Goal: Information Seeking & Learning: Learn about a topic

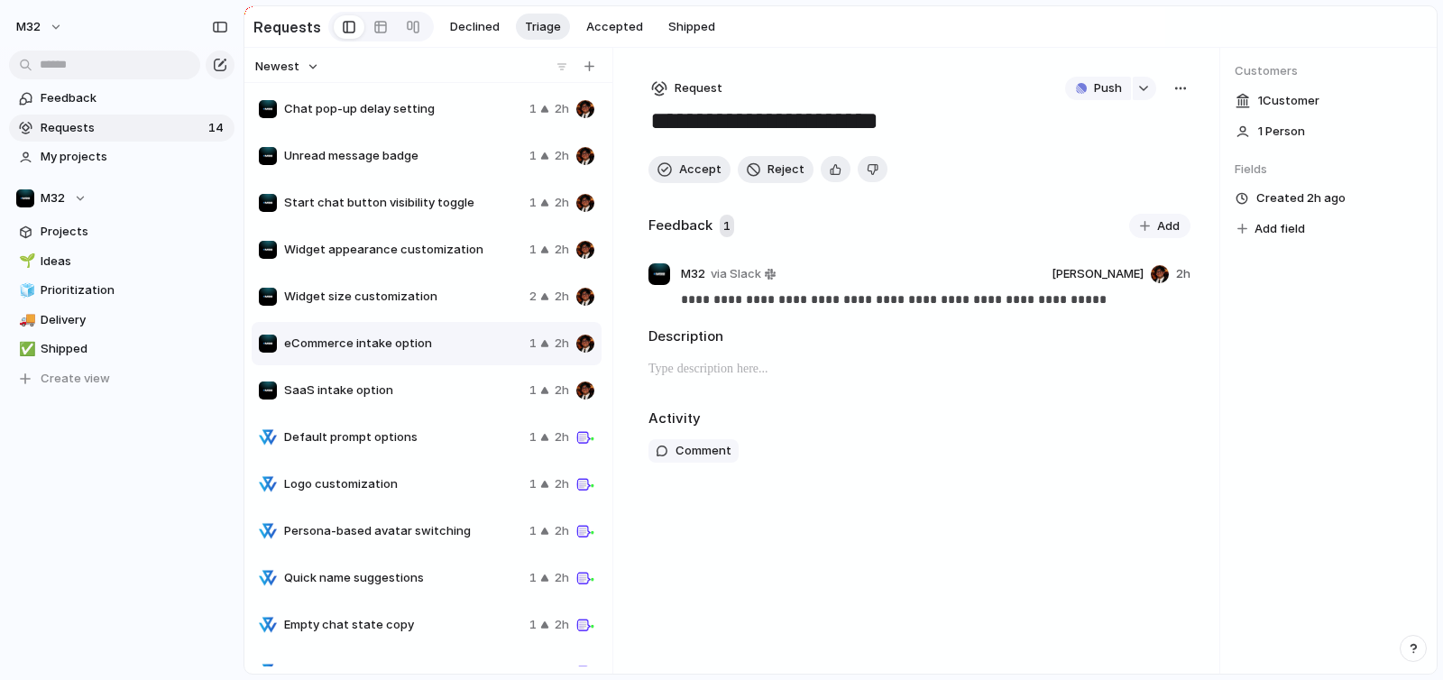
click at [412, 122] on div "Chat pop-up delay setting 1 2h" at bounding box center [427, 108] width 350 height 43
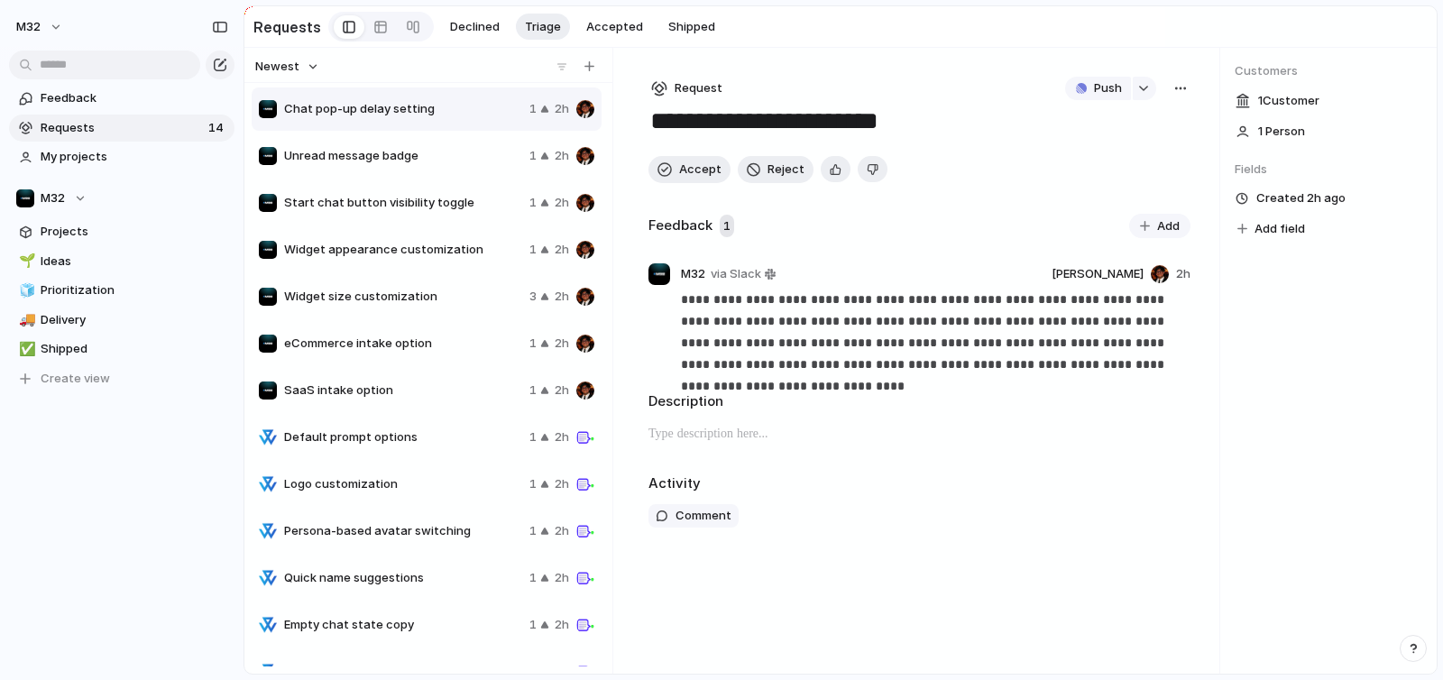
click at [448, 161] on span "Unread message badge" at bounding box center [403, 156] width 238 height 18
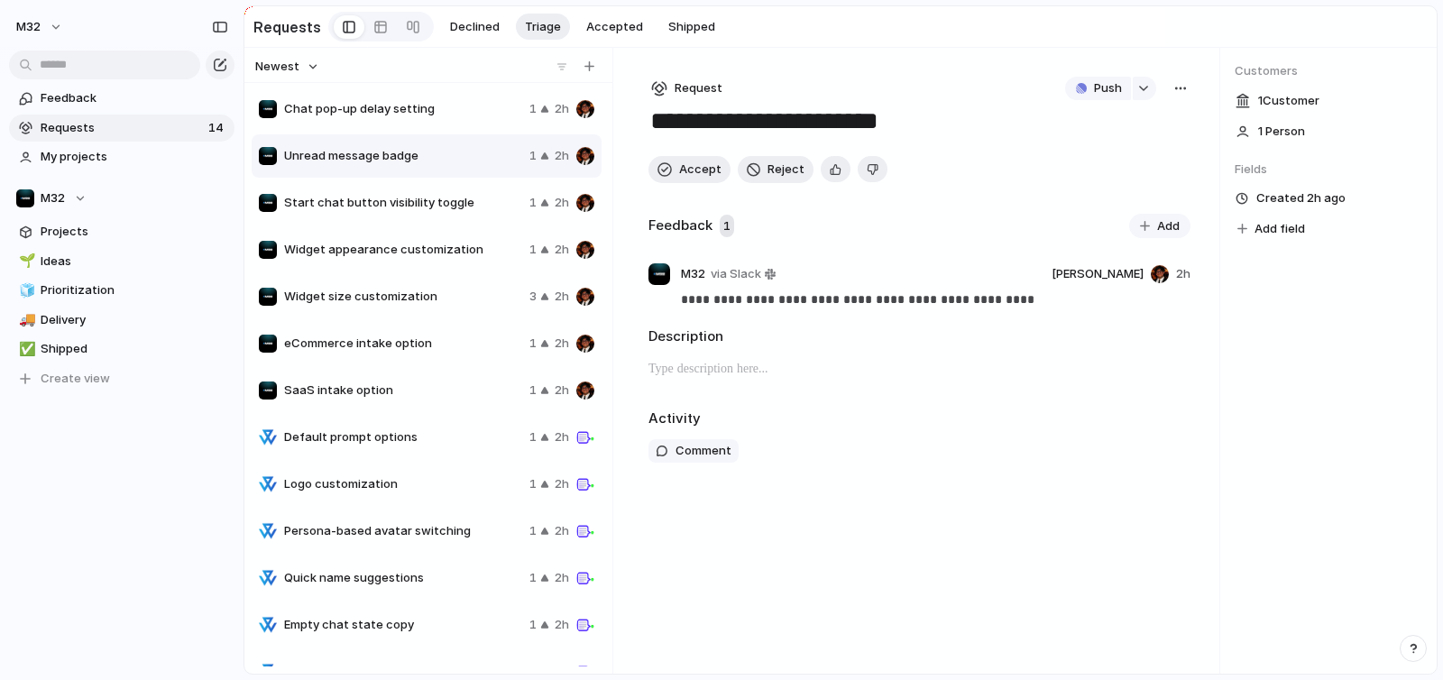
click at [446, 186] on div "Start chat button visibility toggle 1 2h" at bounding box center [427, 202] width 350 height 43
click at [446, 234] on div "Widget appearance customization 1 2h" at bounding box center [427, 249] width 350 height 43
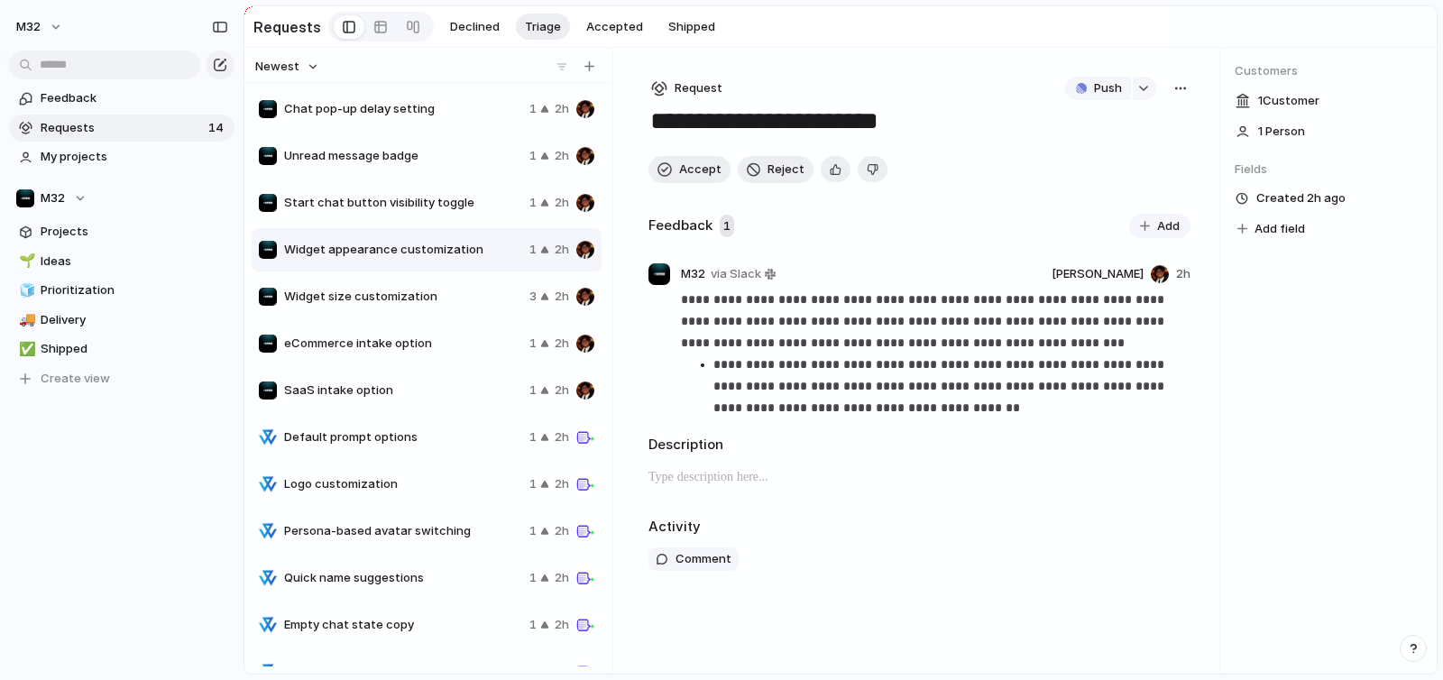
click at [435, 271] on div "Widget appearance customization 1 2h" at bounding box center [427, 249] width 350 height 43
click at [431, 300] on span "Widget size customization" at bounding box center [403, 297] width 238 height 18
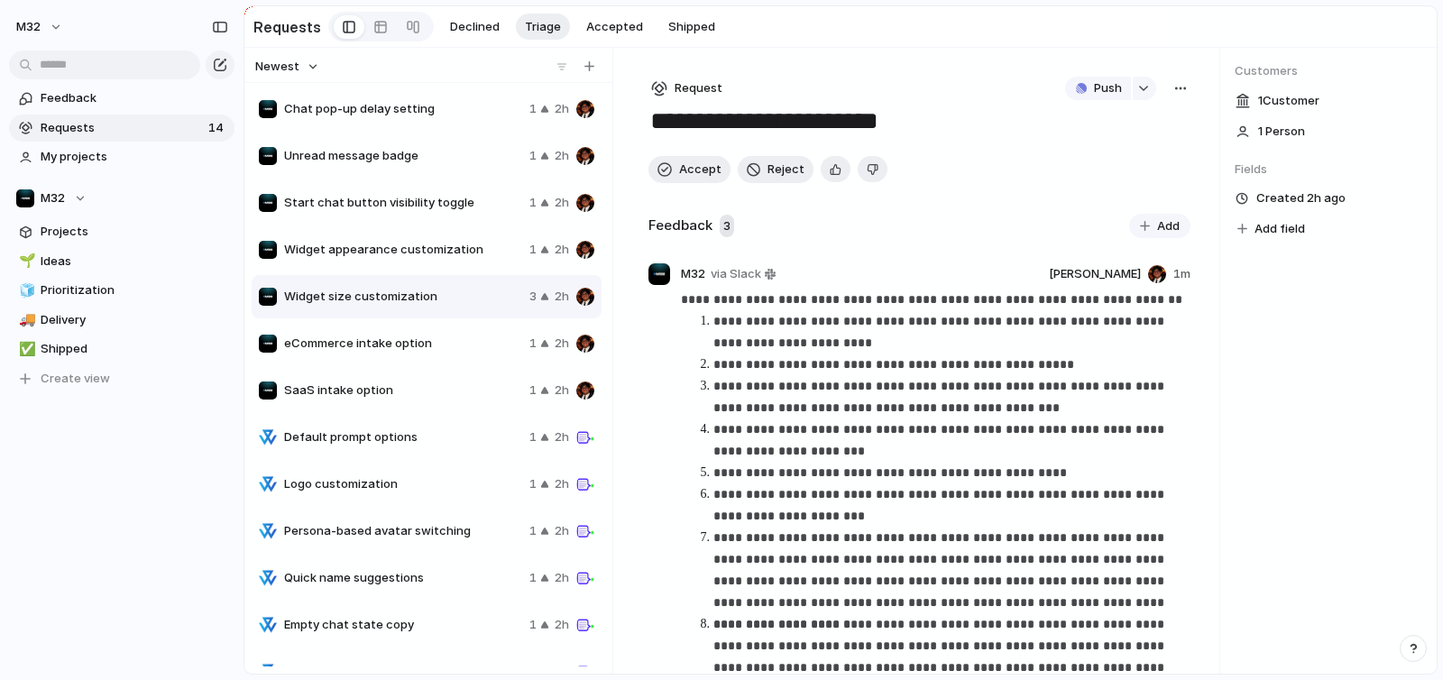
scroll to position [76, 0]
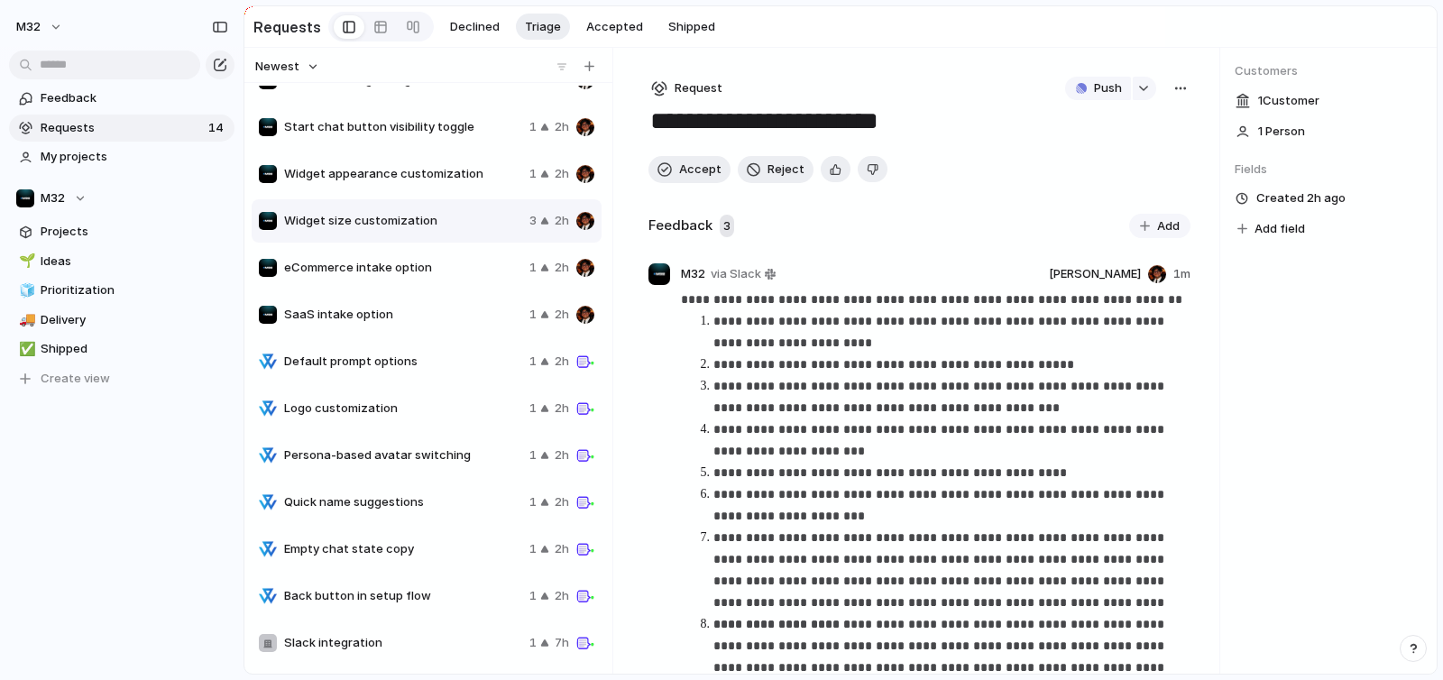
click at [377, 637] on div "Slack integration 1 7h" at bounding box center [427, 642] width 350 height 43
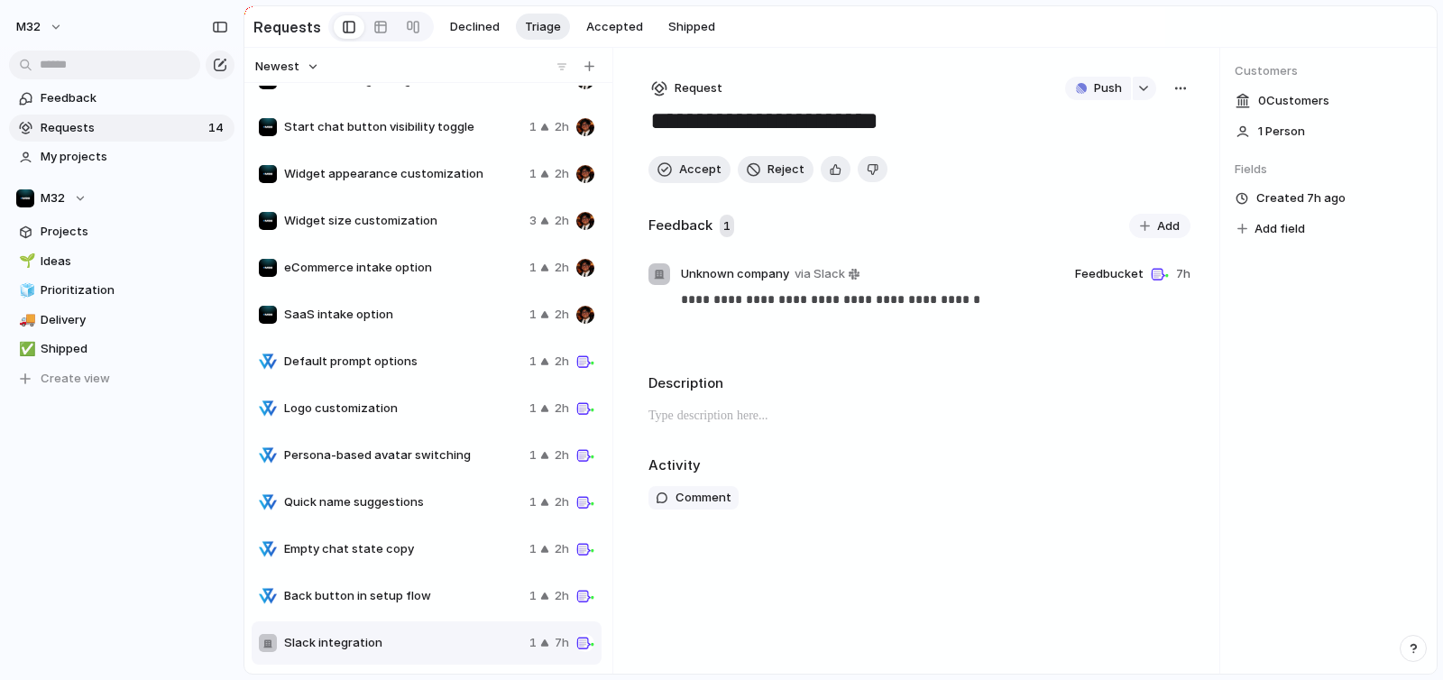
click at [379, 593] on span "Back button in setup flow" at bounding box center [403, 596] width 238 height 18
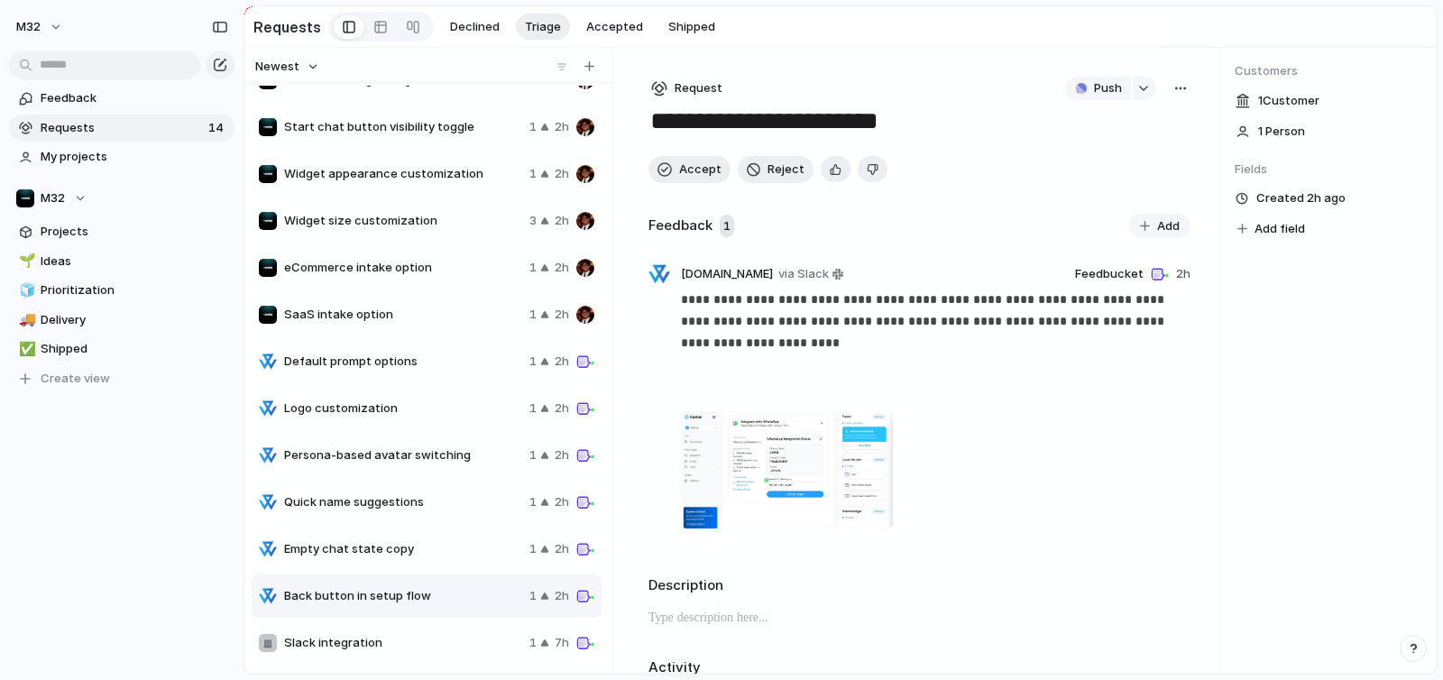
click at [385, 558] on span "Empty chat state copy" at bounding box center [403, 549] width 238 height 18
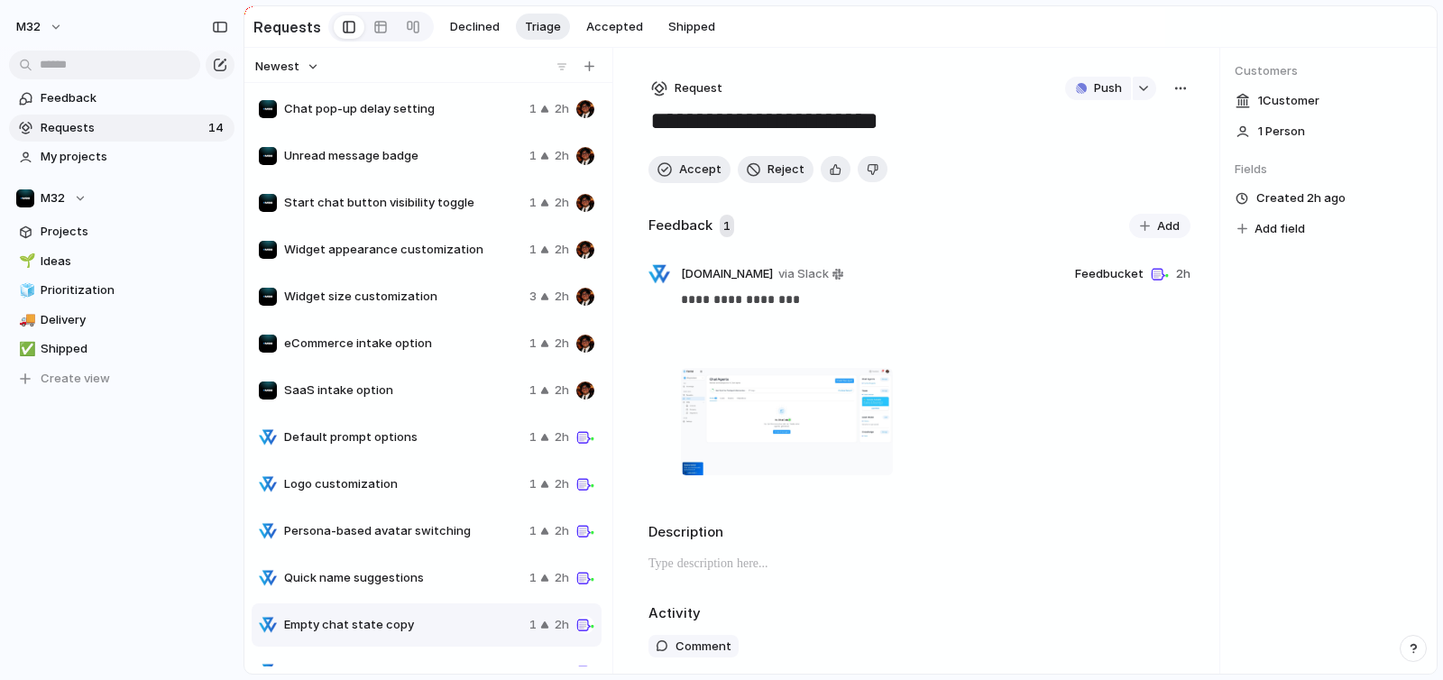
click at [413, 469] on div "Logo customization 1 2h" at bounding box center [427, 484] width 350 height 43
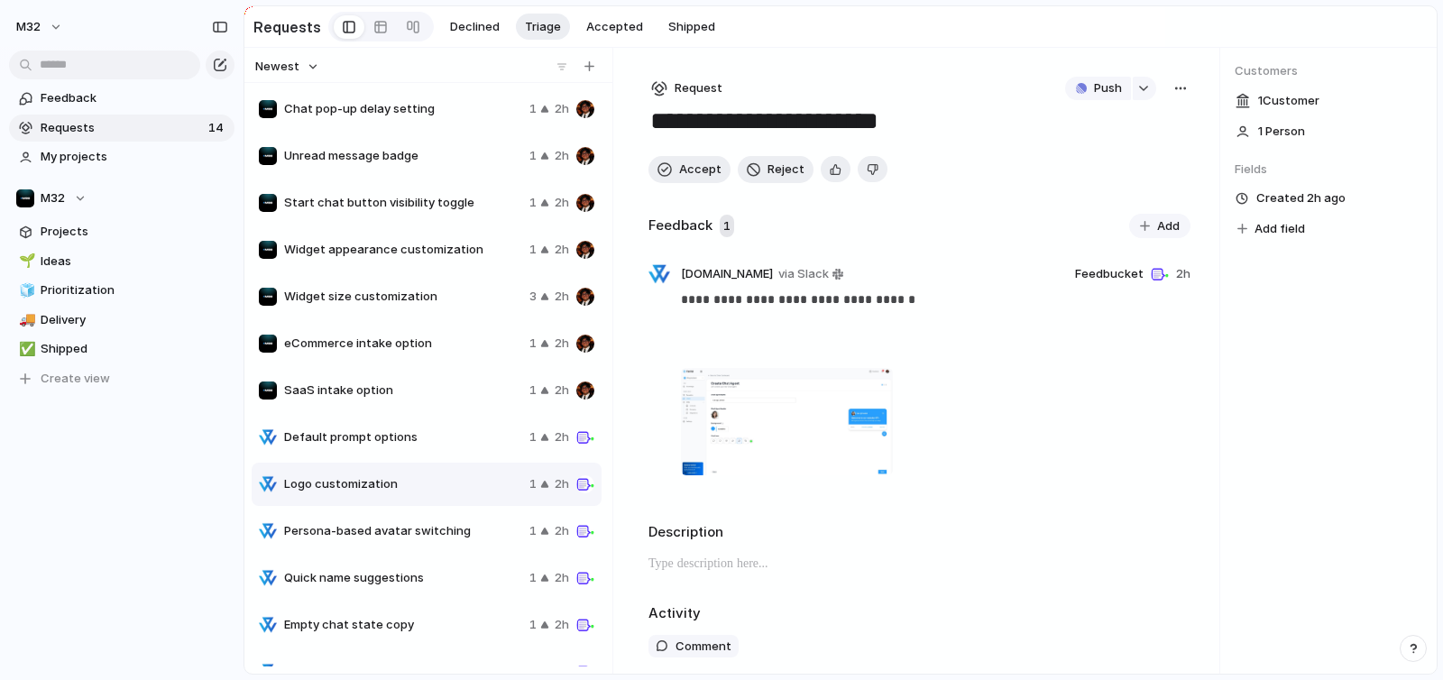
click at [415, 437] on span "Default prompt options" at bounding box center [403, 437] width 238 height 18
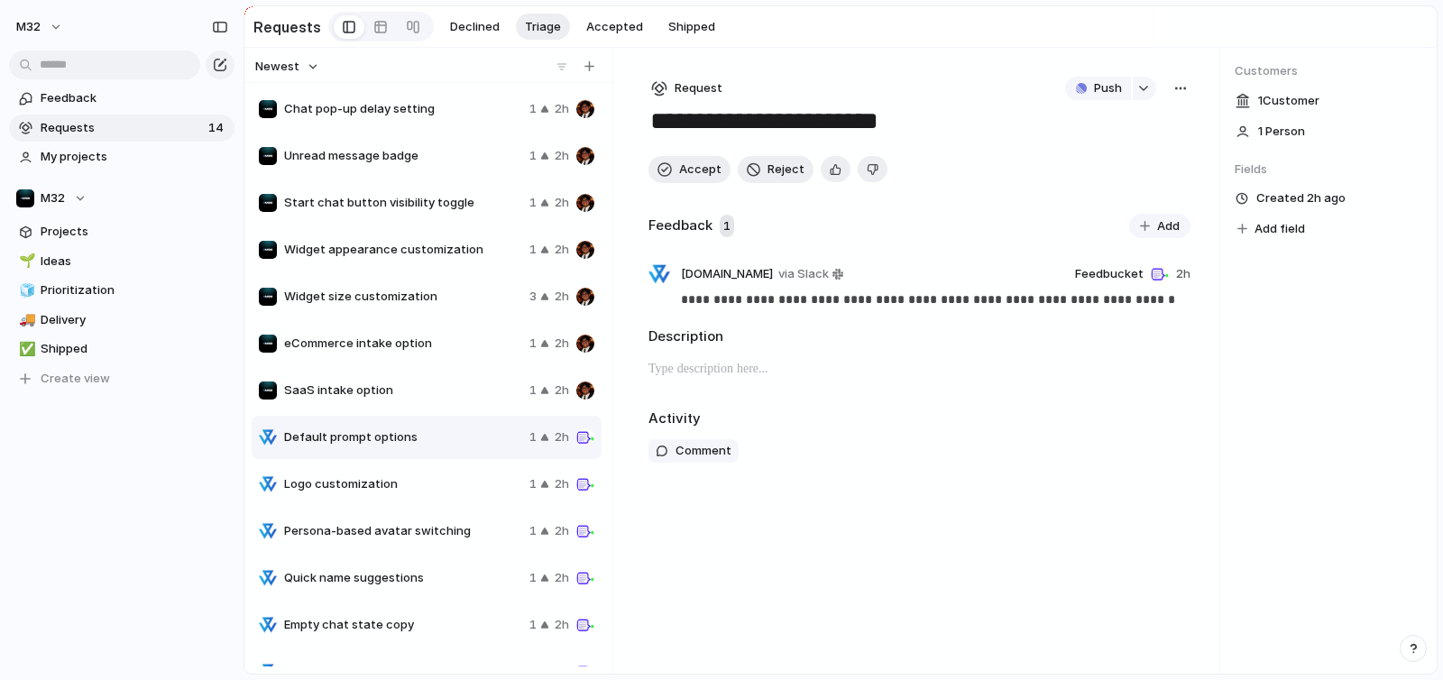
click at [386, 295] on span "Widget size customization" at bounding box center [403, 297] width 238 height 18
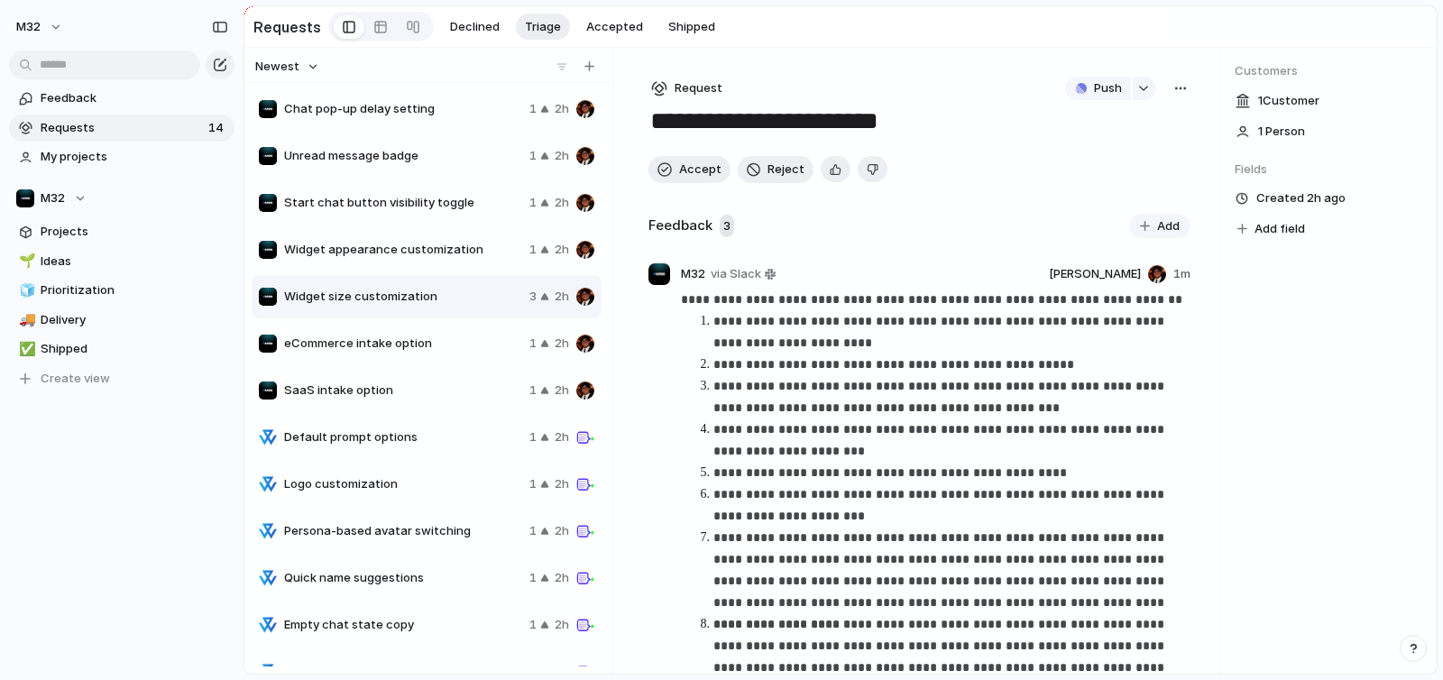
click at [427, 259] on span "Widget appearance customization" at bounding box center [403, 250] width 238 height 18
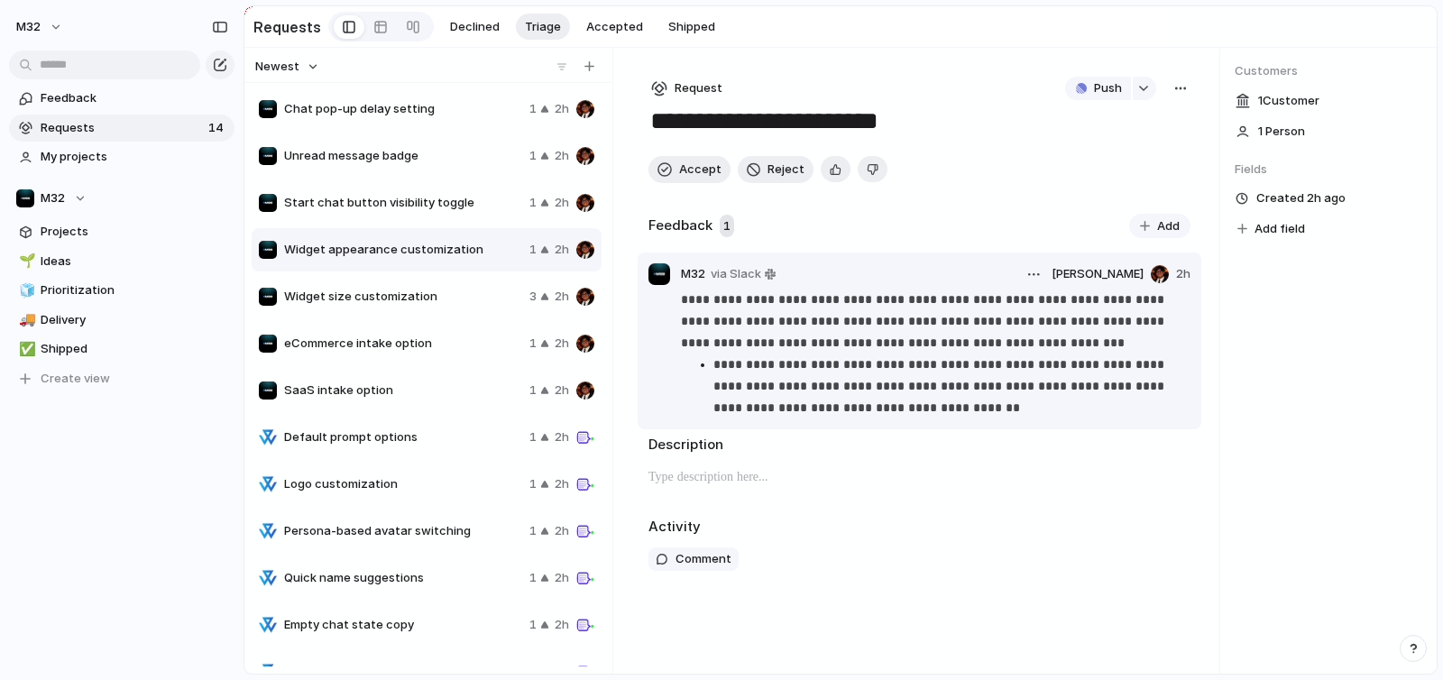
click at [699, 350] on p "**********" at bounding box center [936, 321] width 510 height 65
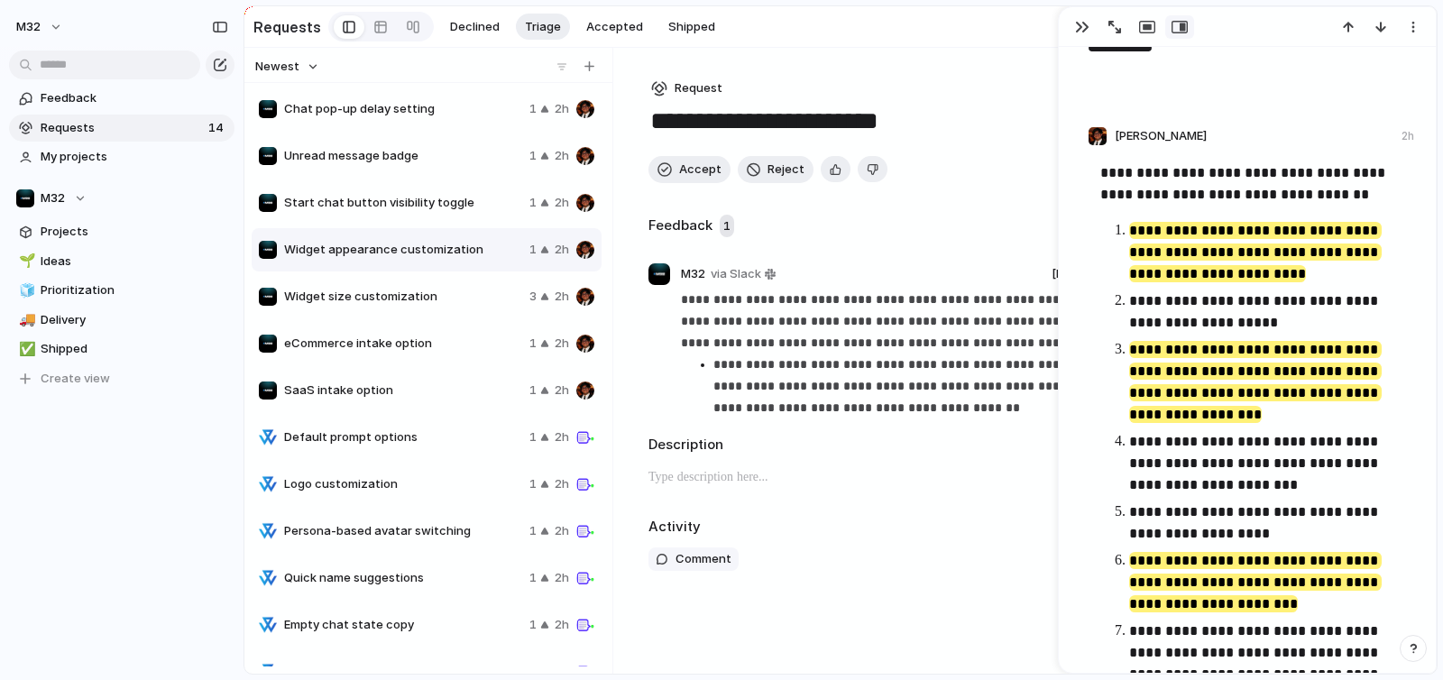
scroll to position [130, 0]
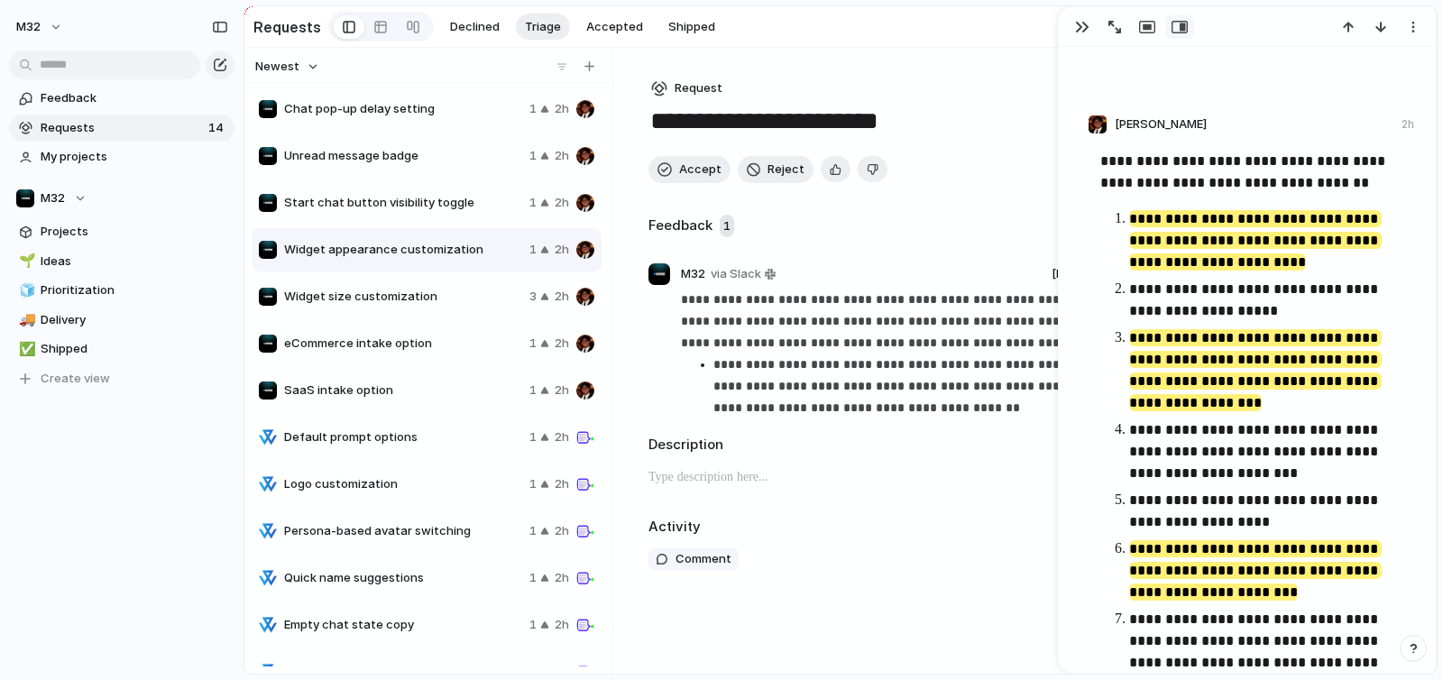
click at [446, 219] on div "Start chat button visibility toggle 1 2h" at bounding box center [427, 202] width 350 height 43
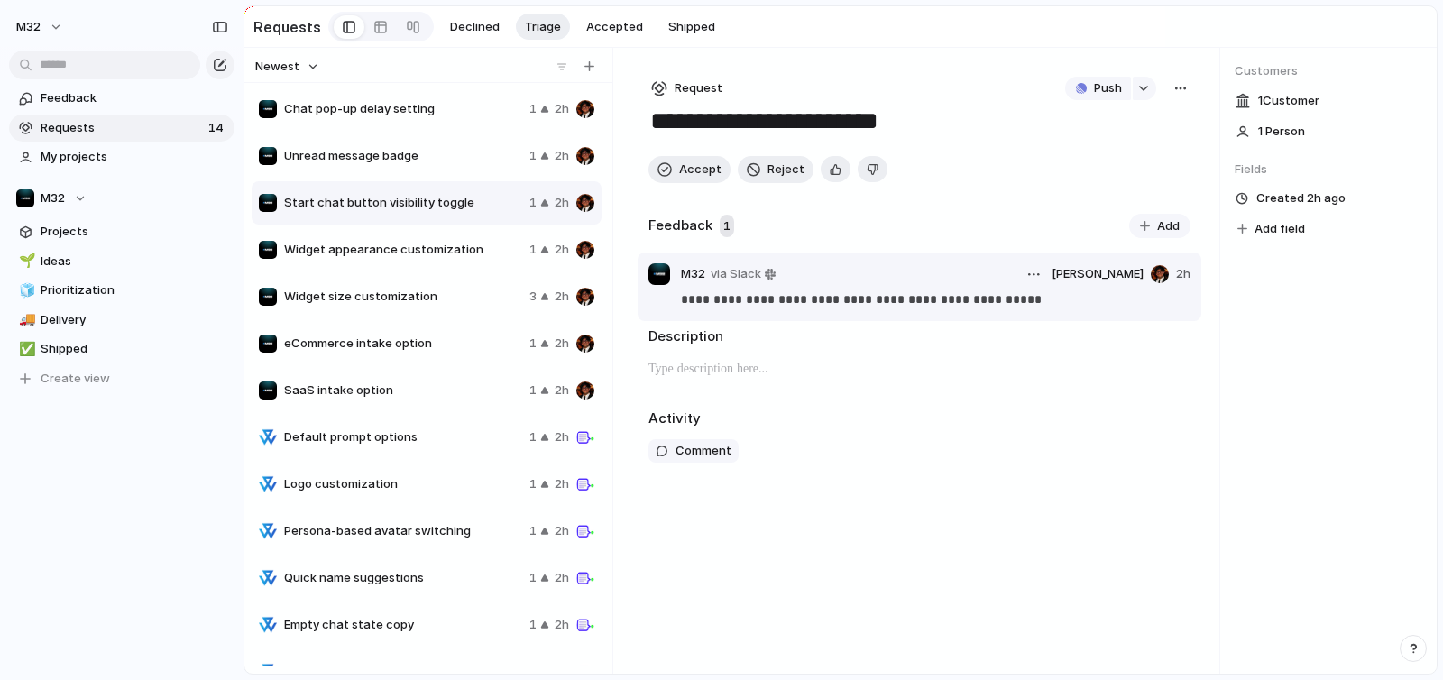
click at [829, 302] on p "**********" at bounding box center [936, 300] width 510 height 22
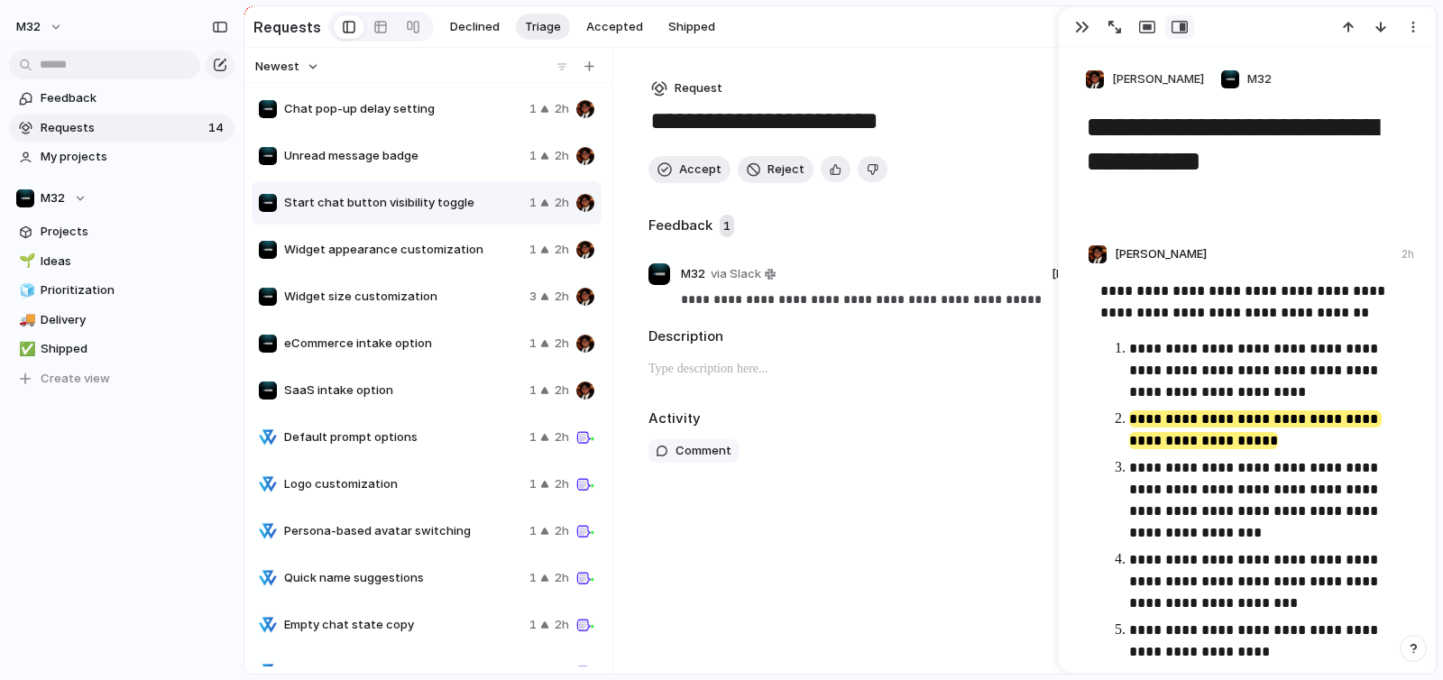
click at [426, 259] on span "Widget appearance customization" at bounding box center [403, 250] width 238 height 18
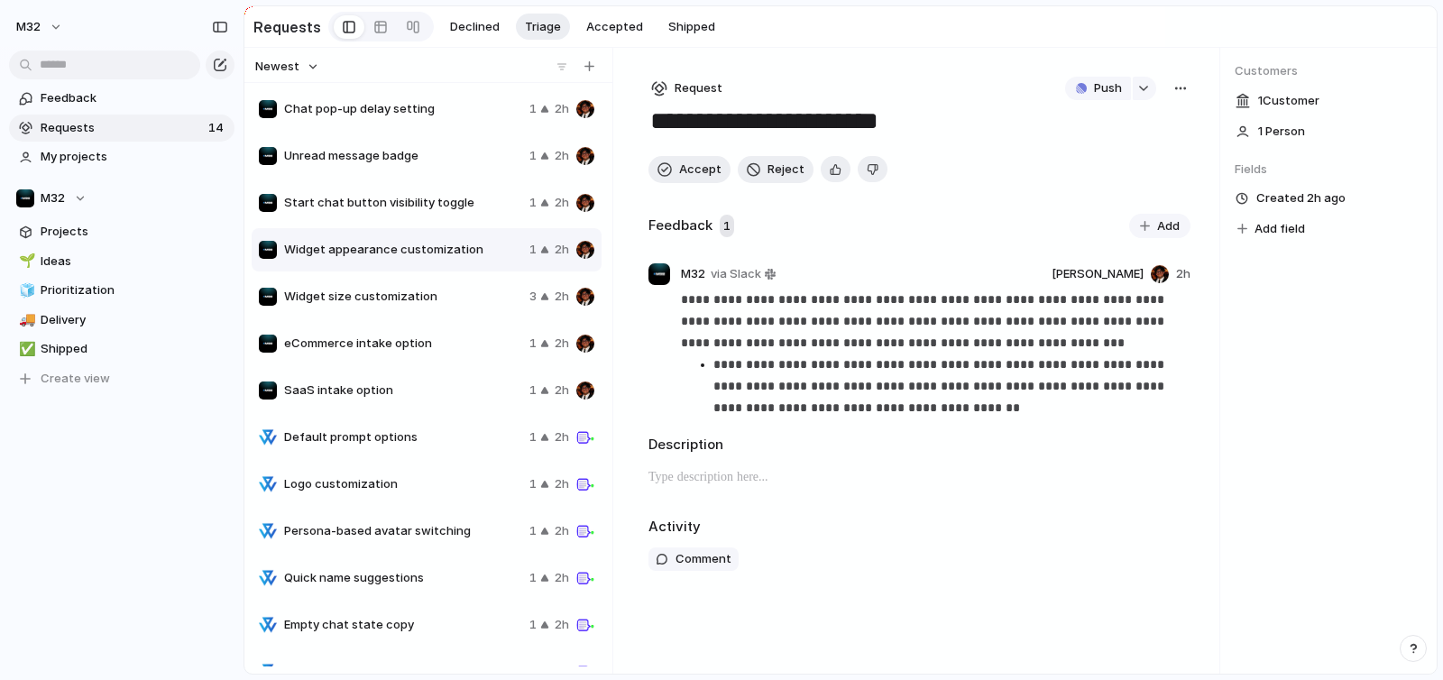
click at [409, 292] on span "Widget size customization" at bounding box center [403, 297] width 238 height 18
